Goal: Obtain resource: Obtain resource

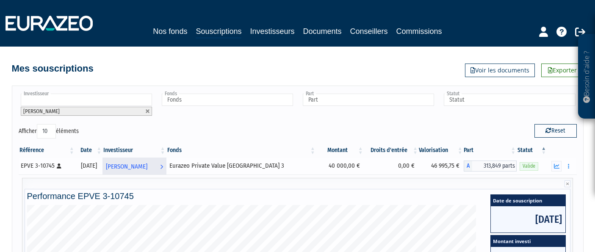
scroll to position [0, 1]
click at [147, 164] on span "[PERSON_NAME]" at bounding box center [126, 167] width 42 height 16
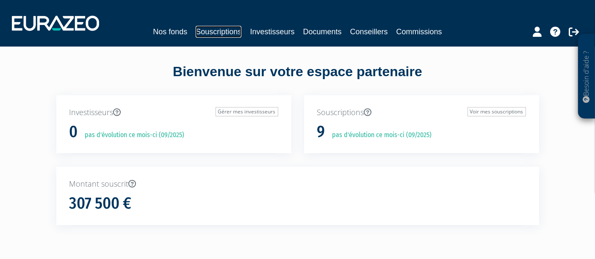
click at [211, 30] on link "Souscriptions" at bounding box center [219, 32] width 46 height 12
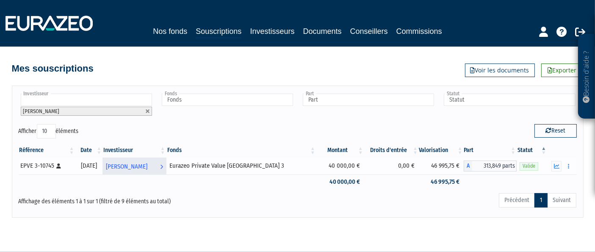
click at [142, 165] on span "[PERSON_NAME]" at bounding box center [127, 167] width 42 height 16
click at [556, 167] on icon "button" at bounding box center [557, 167] width 6 height 6
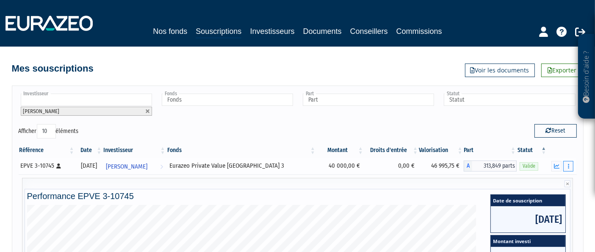
click at [569, 166] on icon "button" at bounding box center [568, 167] width 1 height 6
click at [320, 126] on div "Reset" at bounding box center [441, 132] width 286 height 17
click at [486, 69] on link "Voir les documents" at bounding box center [500, 71] width 70 height 14
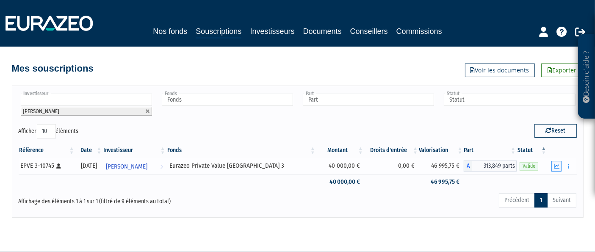
click at [555, 164] on icon "button" at bounding box center [557, 167] width 6 height 6
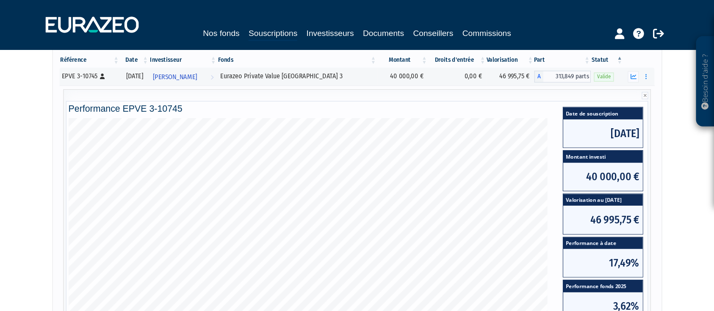
scroll to position [94, 0]
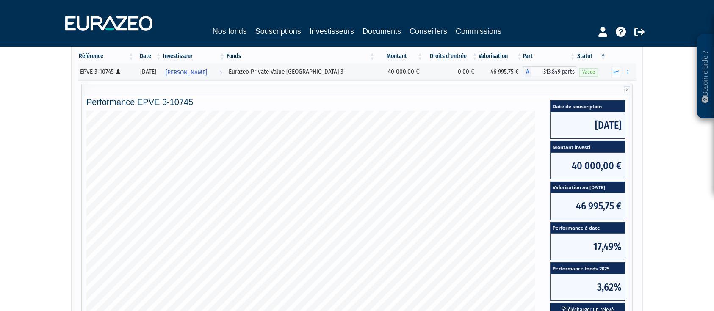
drag, startPoint x: 588, startPoint y: 0, endPoint x: 54, endPoint y: 149, distance: 554.2
click at [53, 151] on div "Besoin d'aide ? × J'ai besoin d'aide Si vous avez une question à propos du fonc…" at bounding box center [357, 146] width 714 height 481
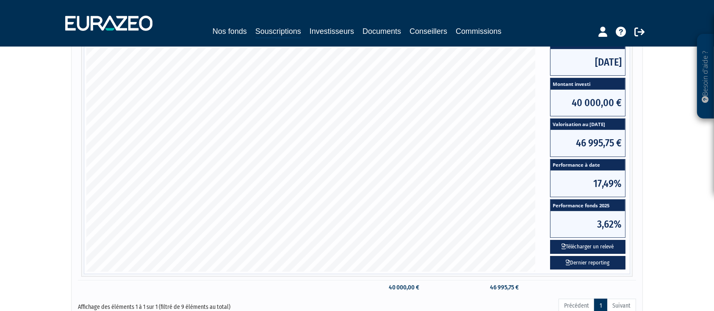
scroll to position [174, 0]
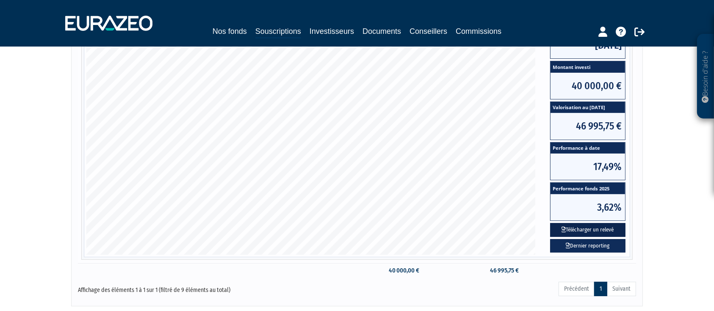
click at [577, 228] on button "Télécharger un relevé" at bounding box center [587, 230] width 75 height 14
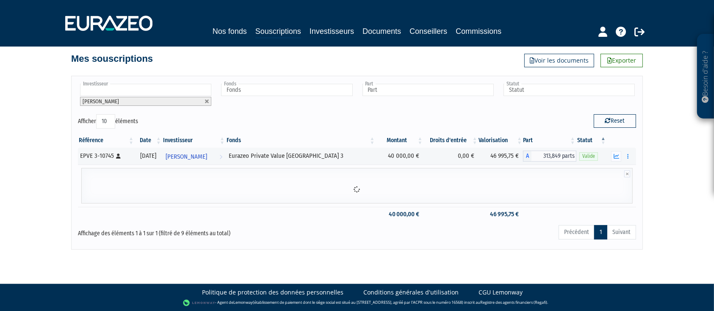
scroll to position [64, 0]
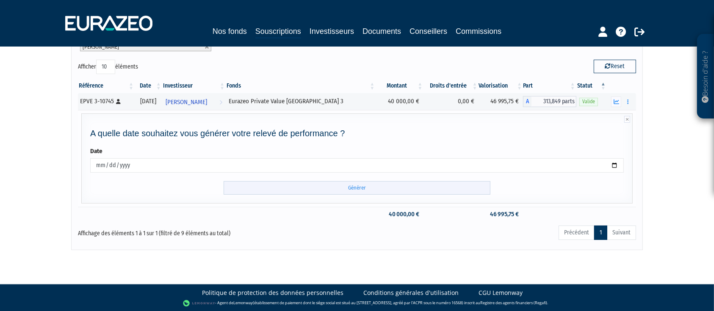
click at [351, 190] on input "Générer" at bounding box center [357, 188] width 267 height 14
